Goal: Information Seeking & Learning: Learn about a topic

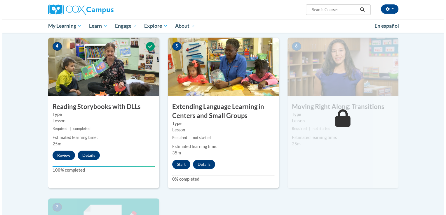
scroll to position [286, 0]
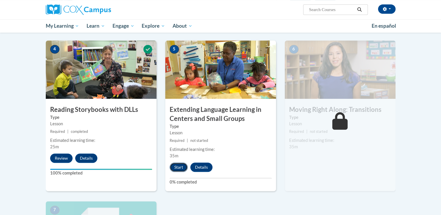
click at [184, 167] on button "Start" at bounding box center [179, 167] width 18 height 9
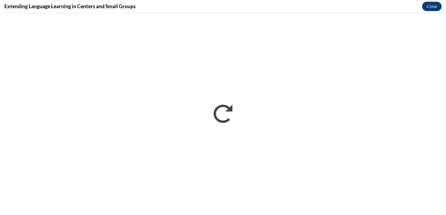
scroll to position [0, 0]
